Goal: Information Seeking & Learning: Check status

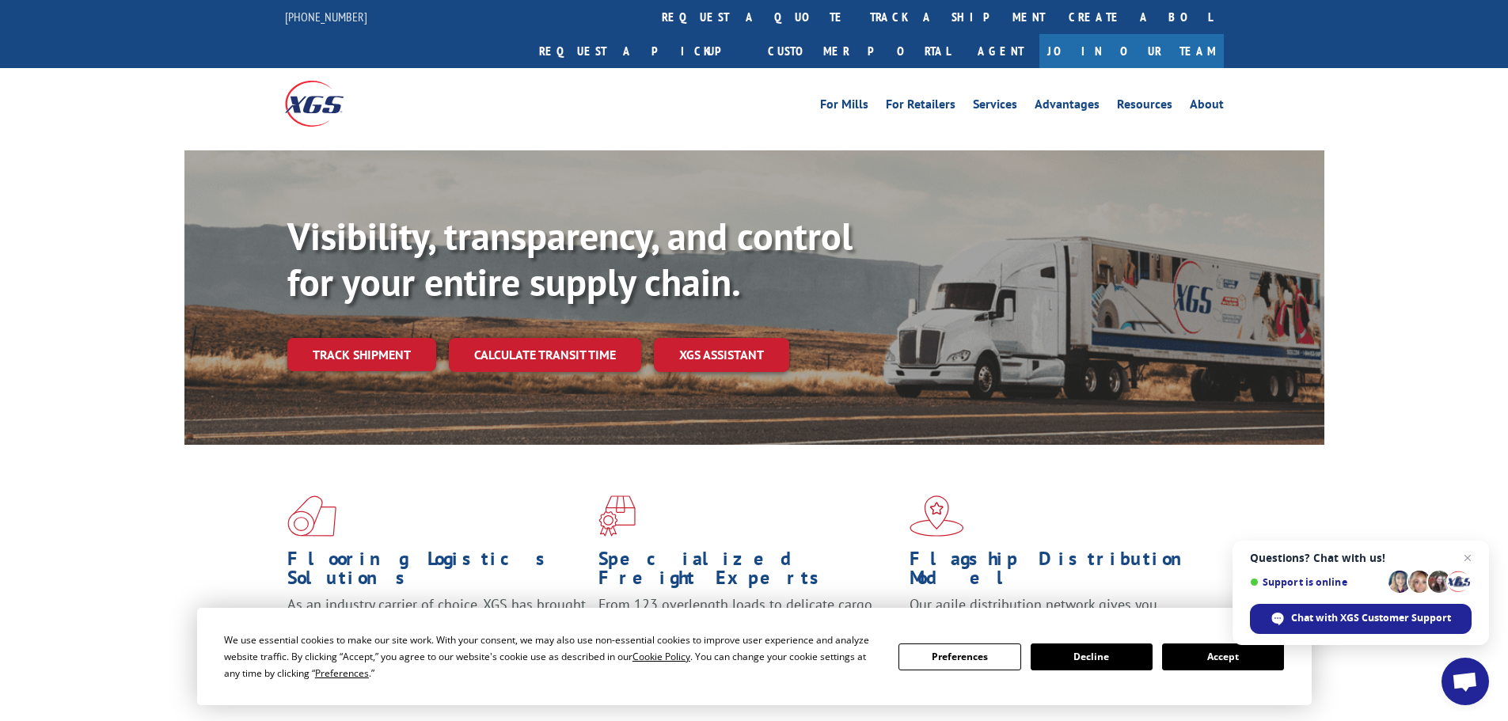
click at [1218, 659] on button "Accept" at bounding box center [1223, 657] width 122 height 27
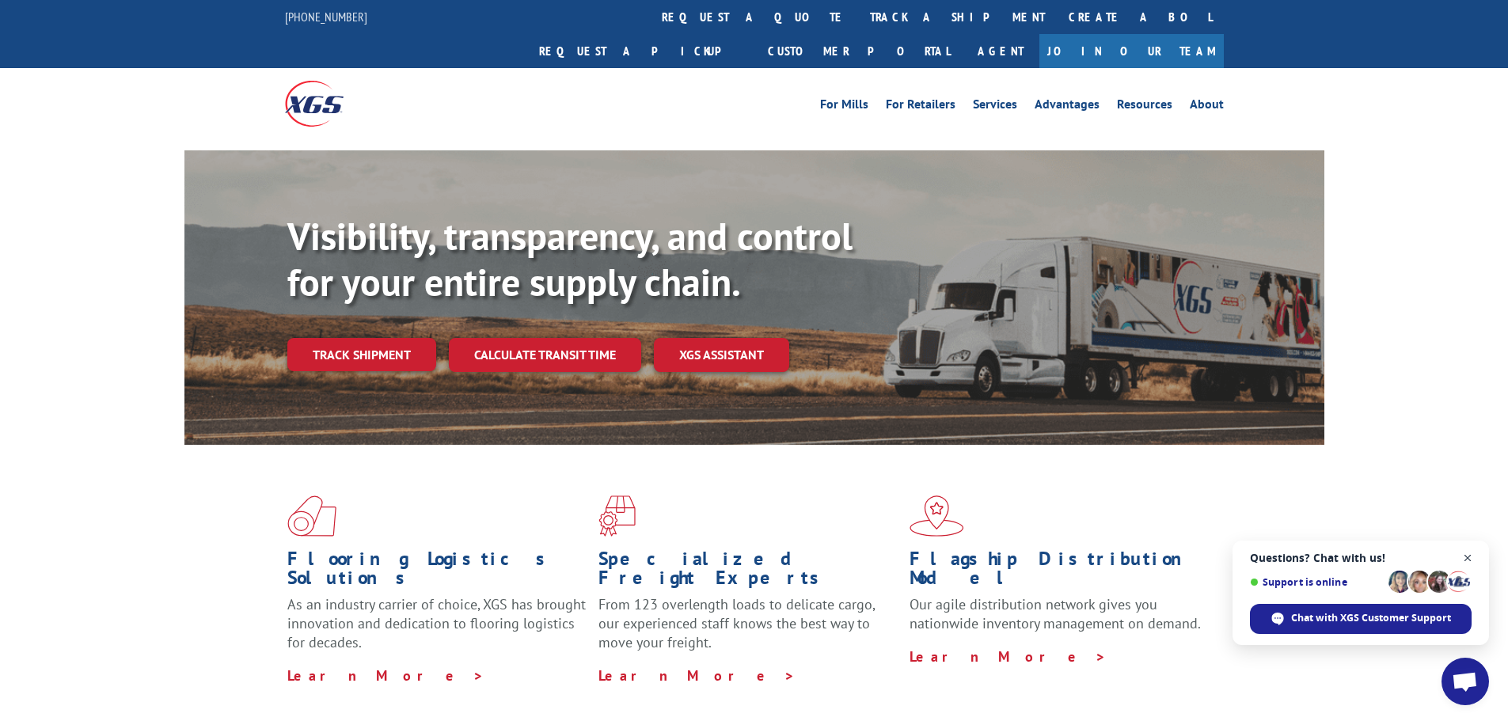
click at [1470, 556] on span "Close chat" at bounding box center [1468, 559] width 20 height 20
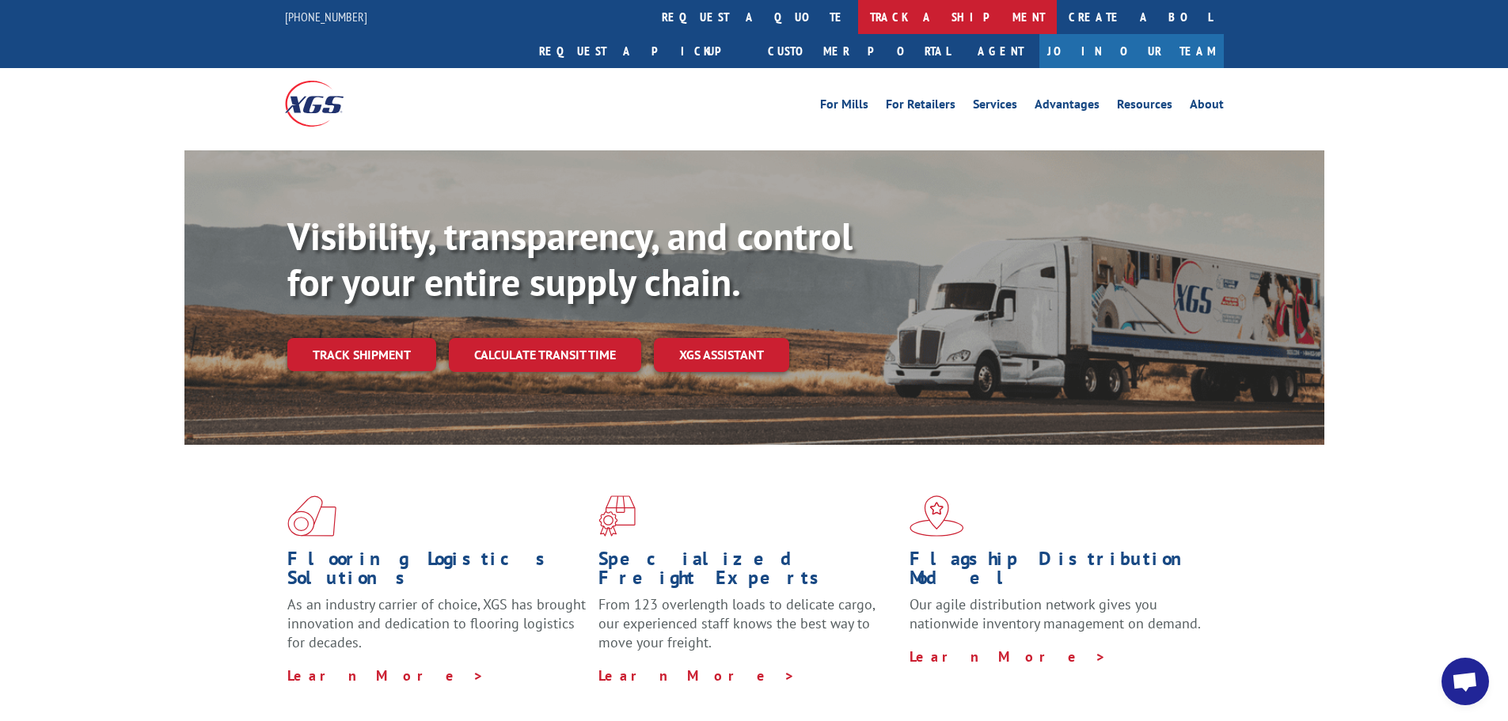
click at [858, 14] on link "track a shipment" at bounding box center [957, 17] width 199 height 34
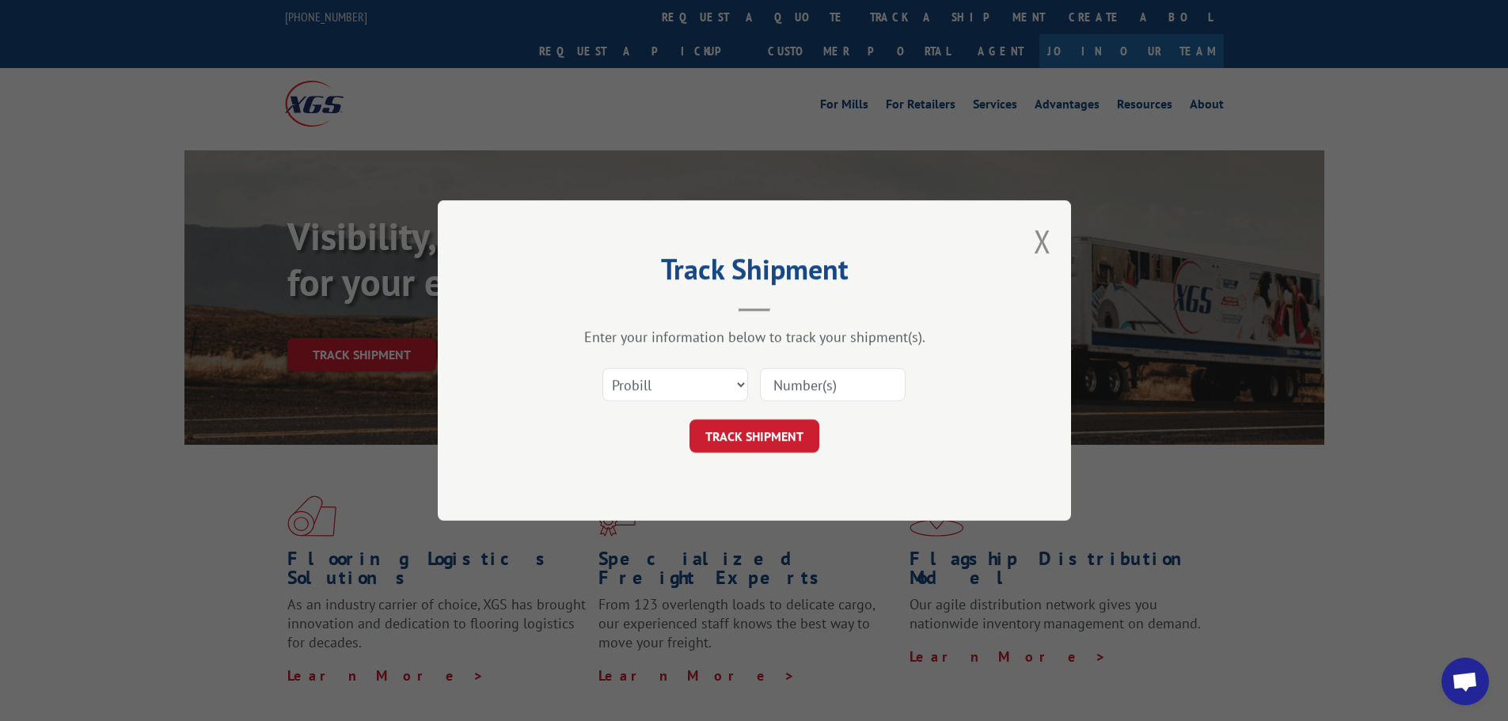
click at [853, 383] on input at bounding box center [833, 384] width 146 height 33
click at [737, 384] on select "Select category... Probill BOL PO" at bounding box center [675, 384] width 146 height 33
select select "bol"
click at [602, 368] on select "Select category... Probill BOL PO" at bounding box center [675, 384] width 146 height 33
click at [821, 389] on input at bounding box center [833, 384] width 146 height 33
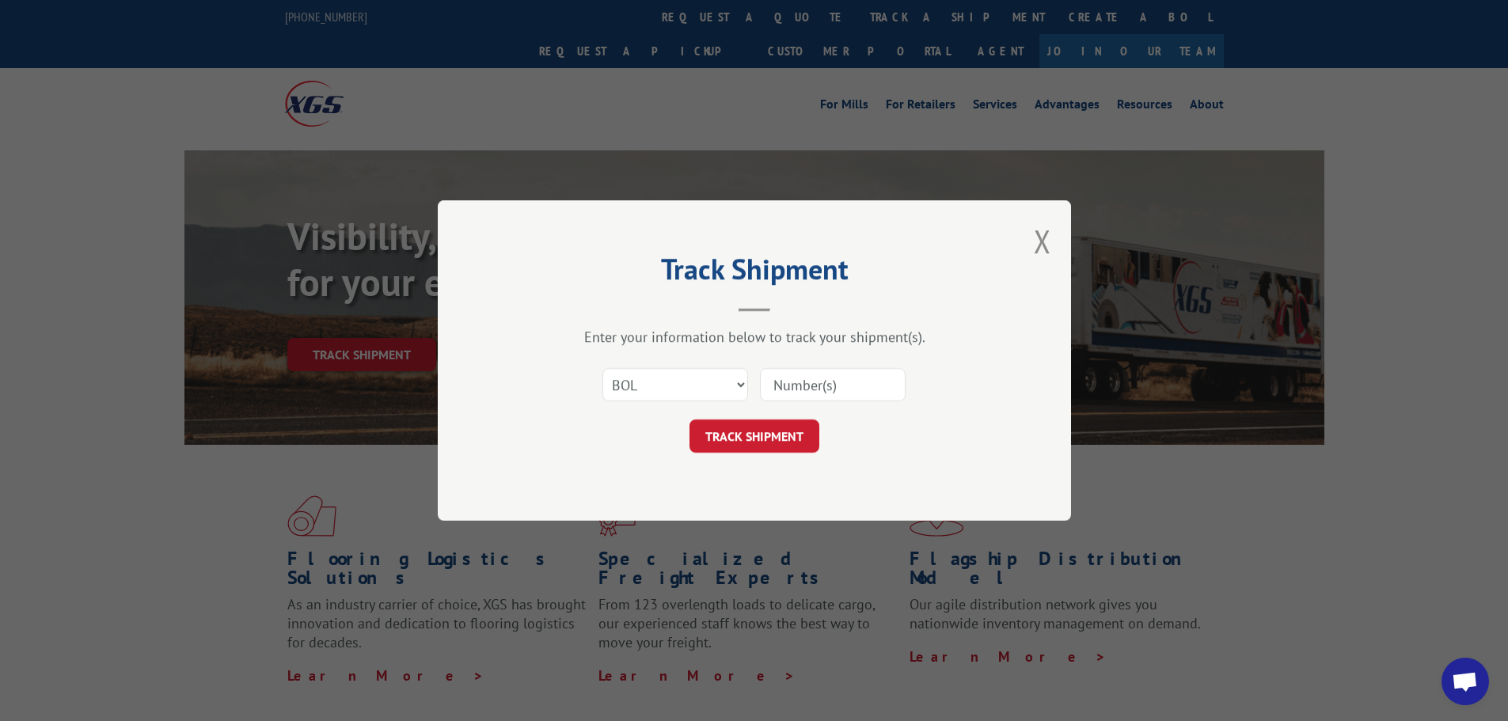
paste input "6820930"
type input "6820930"
click button "TRACK SHIPMENT" at bounding box center [754, 436] width 130 height 33
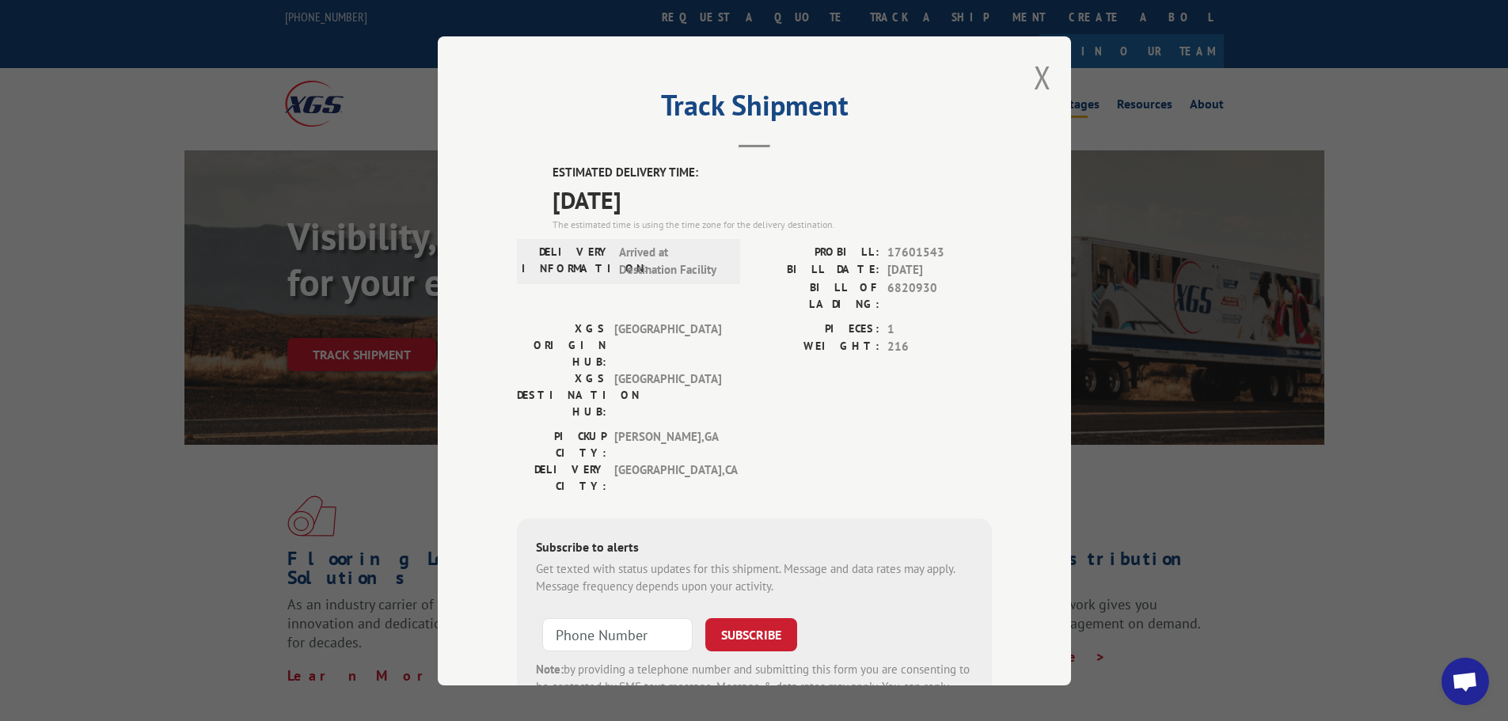
click at [1034, 78] on button "Close modal" at bounding box center [1042, 77] width 17 height 42
